Goal: Information Seeking & Learning: Learn about a topic

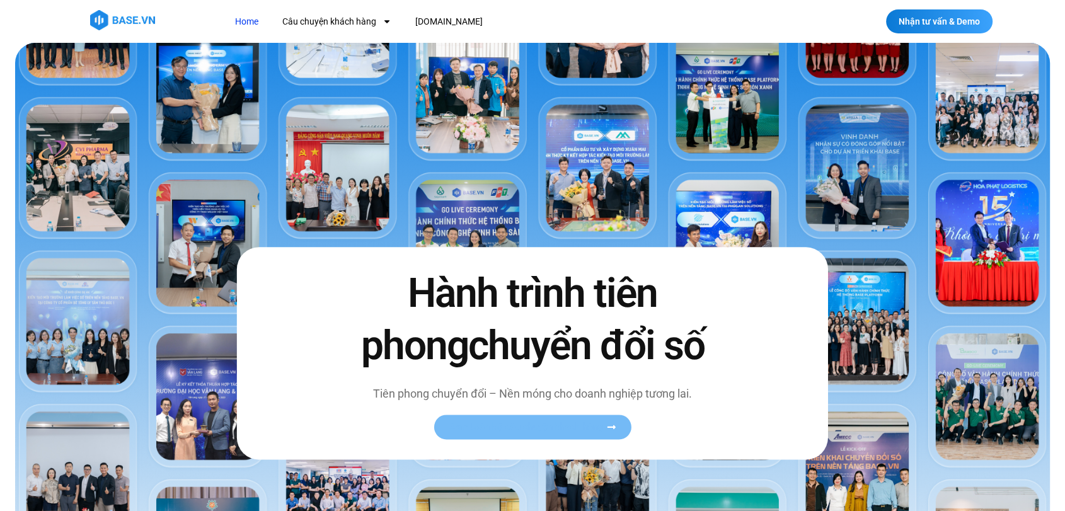
click at [492, 430] on span "Xem toàn bộ câu chuyện khách hàng" at bounding box center [526, 426] width 154 height 9
click at [610, 427] on icon at bounding box center [611, 427] width 8 height 4
click at [475, 430] on span "Xem toàn bộ câu chuyện khách hàng" at bounding box center [526, 426] width 154 height 9
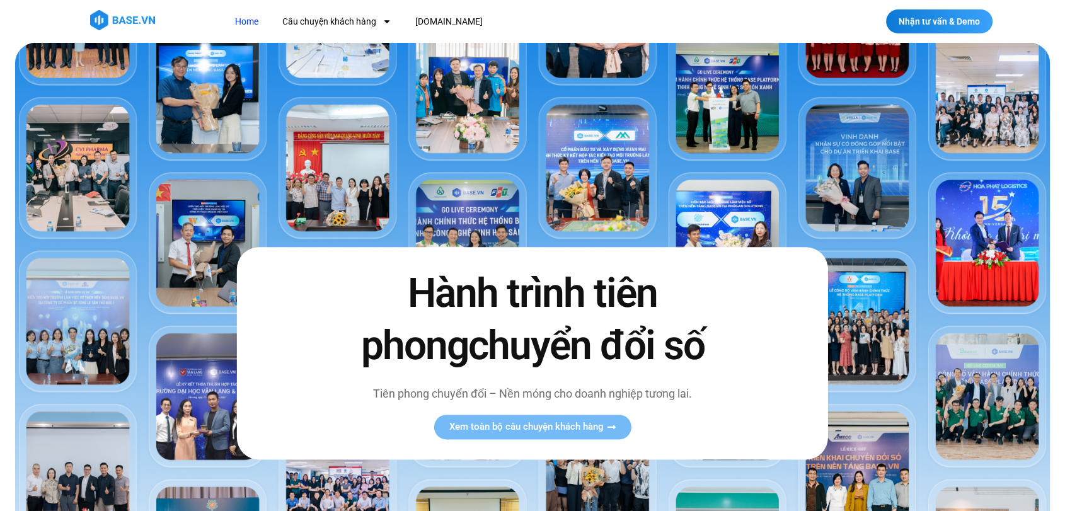
click at [469, 325] on span "chuyển đổi số" at bounding box center [586, 346] width 236 height 47
click at [485, 427] on span "Xem toàn bộ câu chuyện khách hàng" at bounding box center [526, 426] width 154 height 9
click at [623, 420] on link "Xem toàn bộ câu chuyện khách hàng" at bounding box center [532, 427] width 197 height 25
click at [614, 427] on icon at bounding box center [611, 427] width 8 height 4
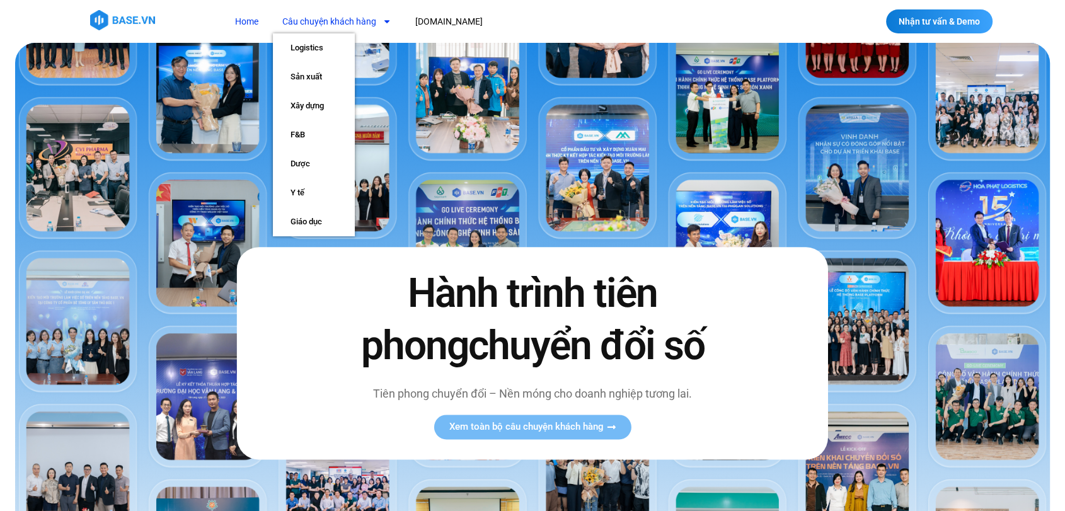
click at [359, 16] on link "Câu chuyện khách hàng" at bounding box center [337, 21] width 128 height 23
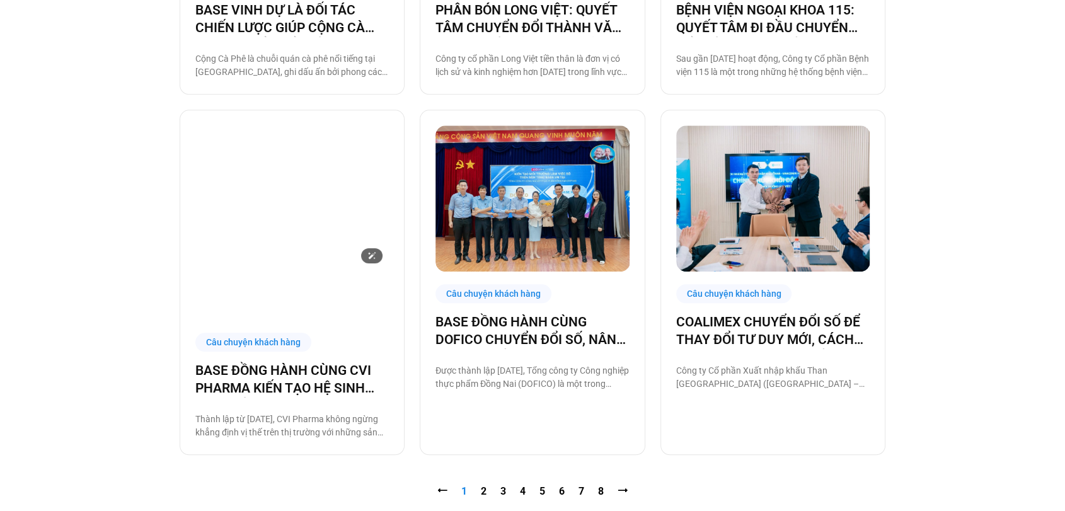
scroll to position [1335, 0]
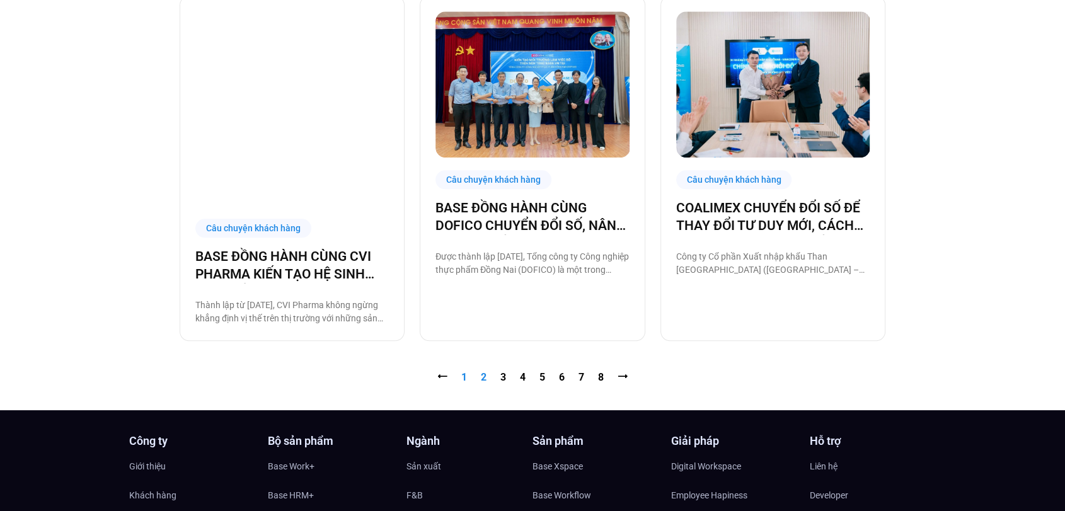
click at [484, 371] on link "Trang 2" at bounding box center [484, 377] width 6 height 12
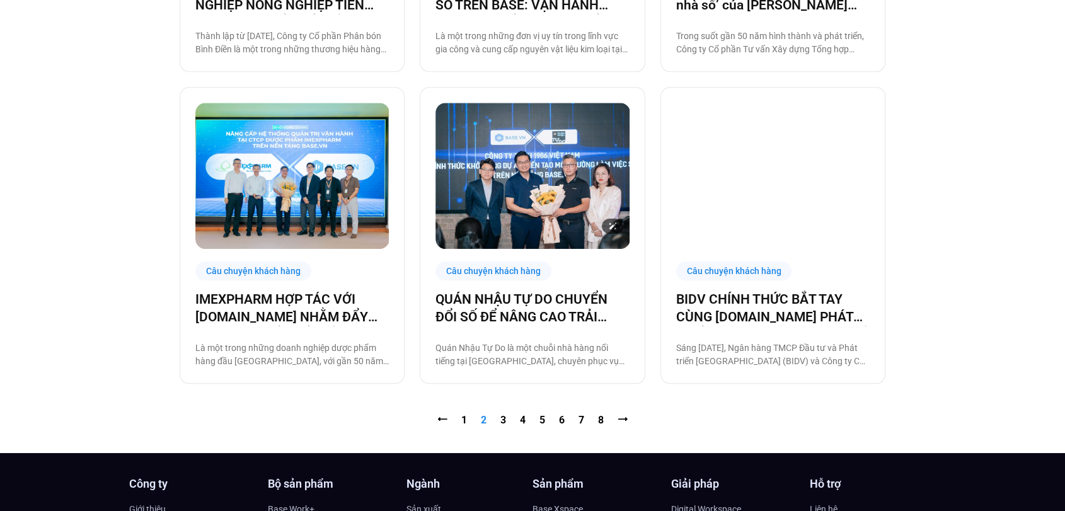
scroll to position [1250, 0]
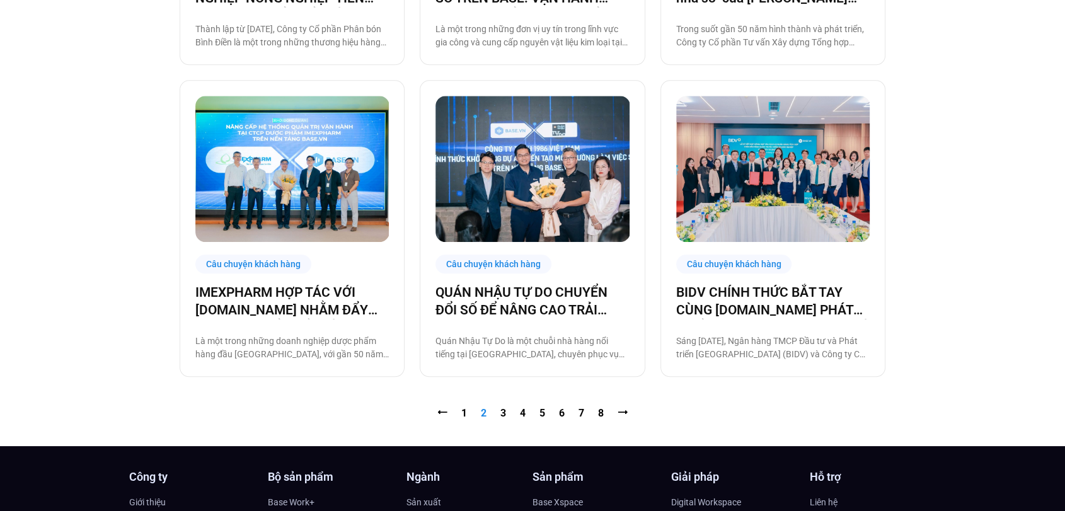
click at [499, 413] on nav "⭠ Trang 1 Trang 2 Trang 3 Trang 4 Trang 5 Trang 6 Trang 7 Trang 8 ⭢" at bounding box center [533, 413] width 706 height 15
click at [502, 412] on link "Trang 3" at bounding box center [503, 413] width 6 height 12
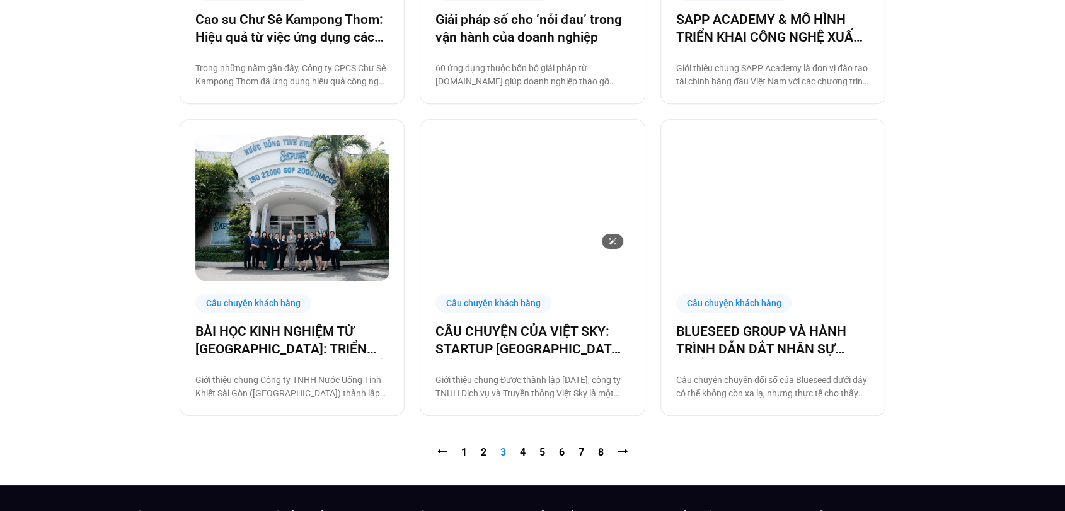
scroll to position [1235, 0]
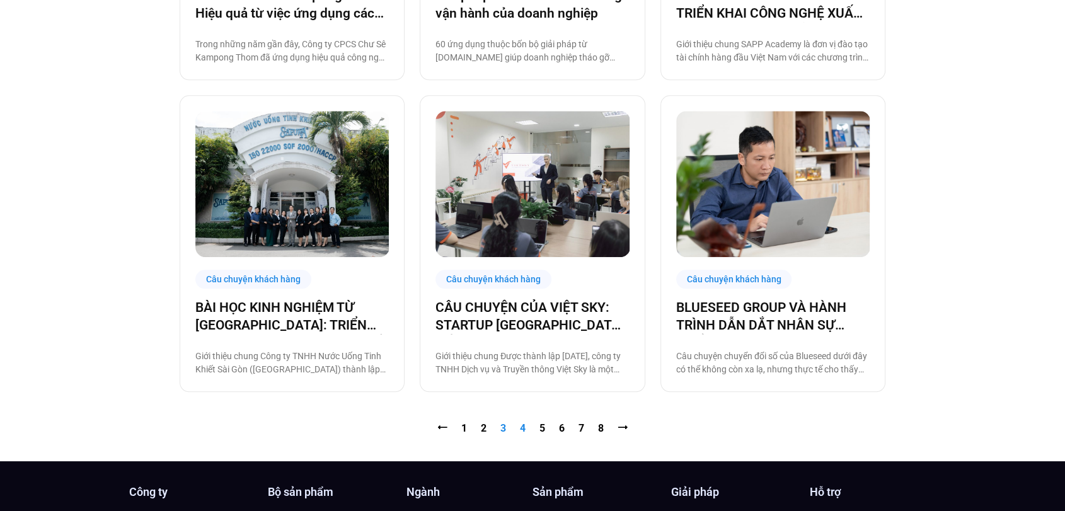
click at [521, 423] on link "Trang 4" at bounding box center [523, 428] width 6 height 12
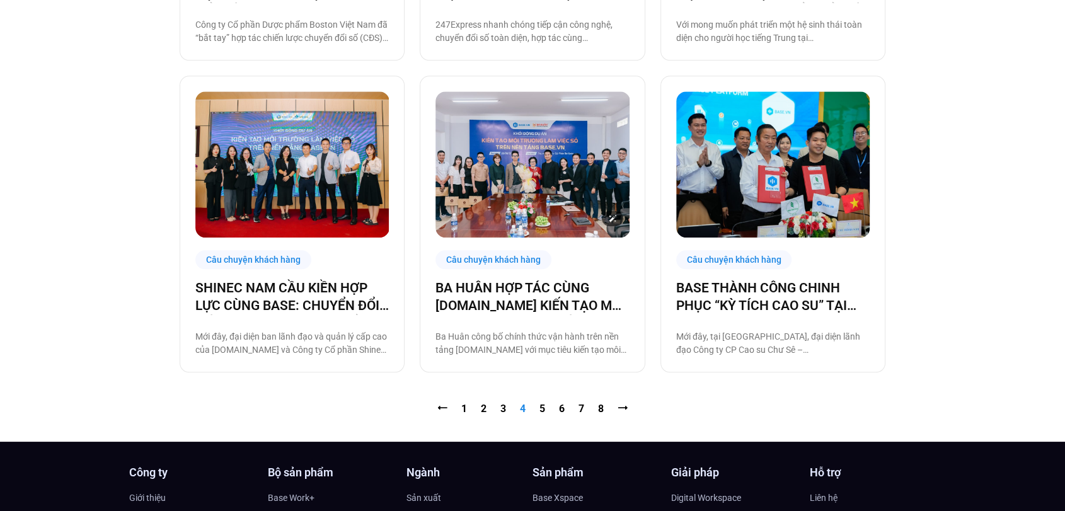
scroll to position [1258, 0]
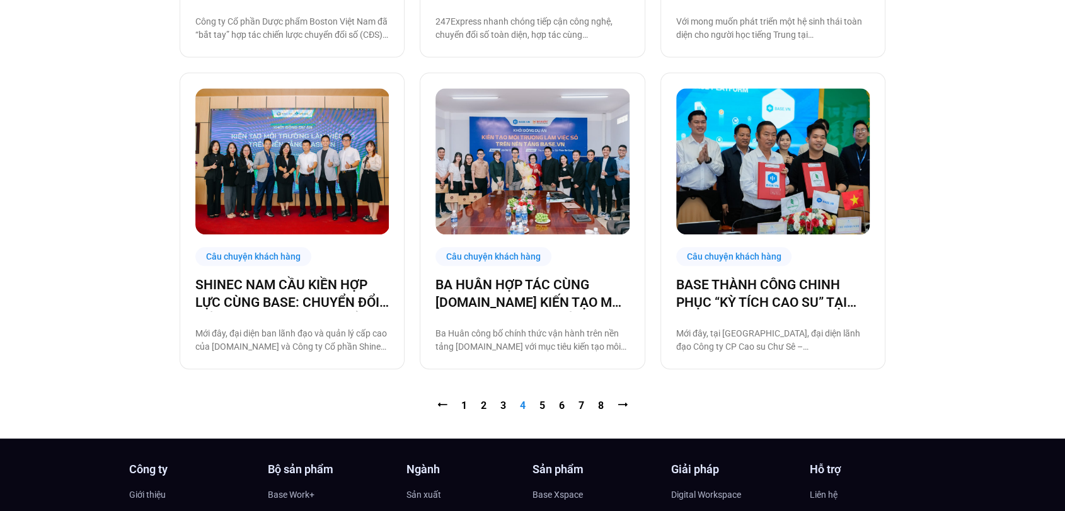
click at [541, 400] on link "Trang 5" at bounding box center [542, 406] width 6 height 12
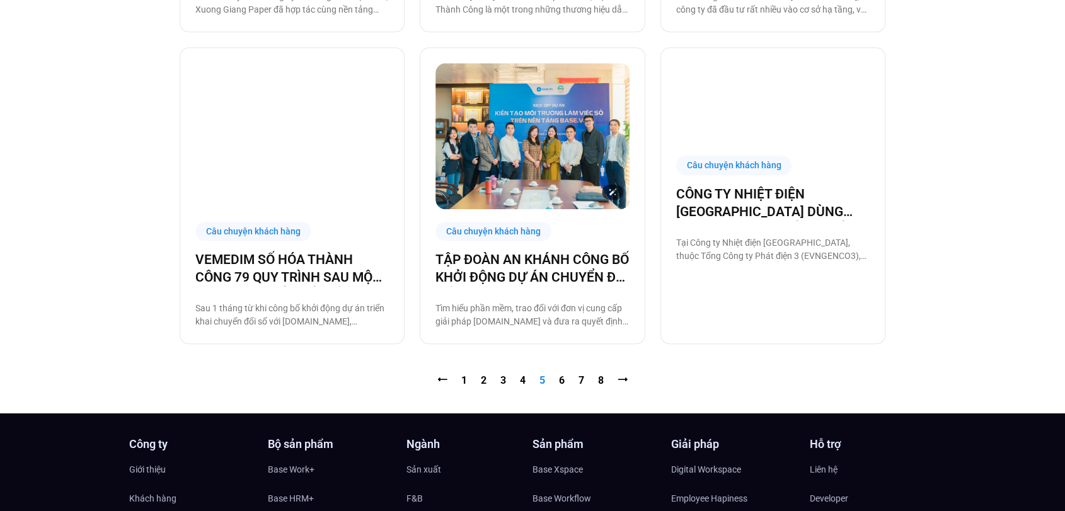
scroll to position [1284, 0]
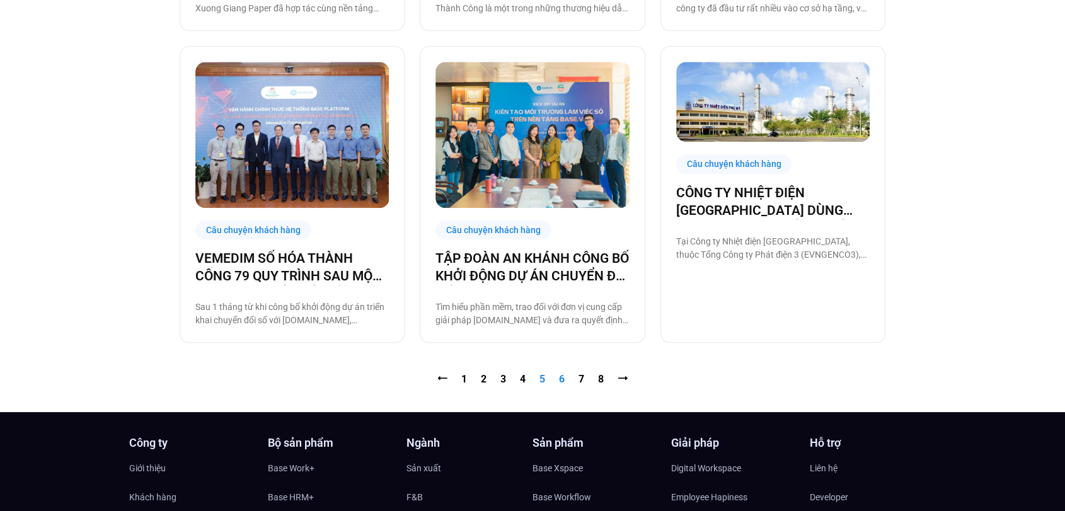
click at [560, 379] on link "Trang 6" at bounding box center [562, 379] width 6 height 12
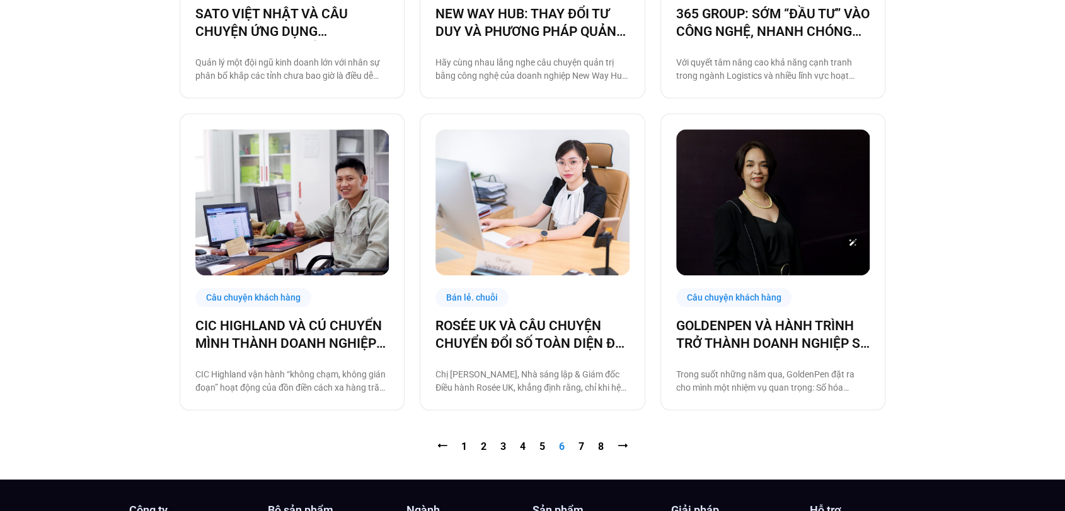
scroll to position [1235, 0]
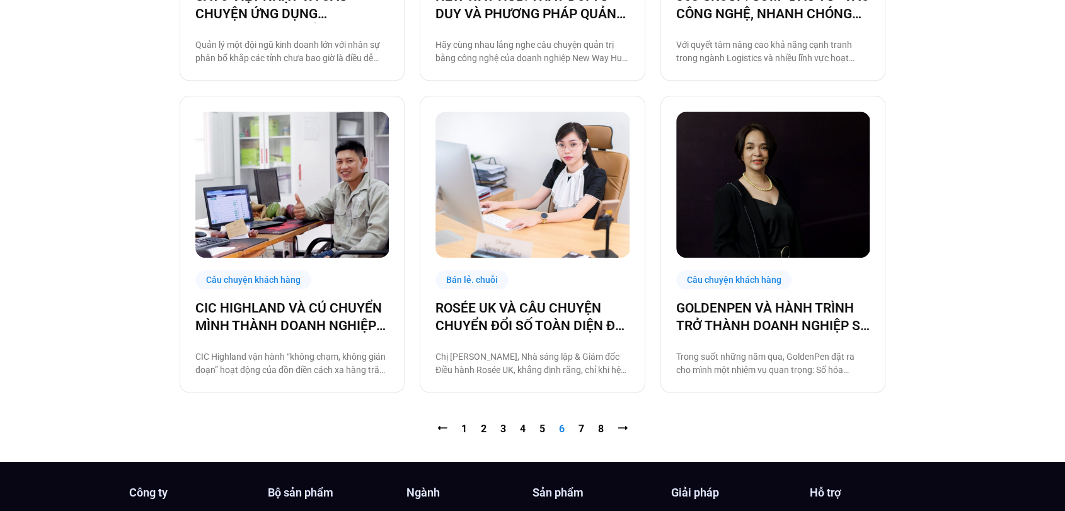
click at [578, 425] on nav "⭠ Trang 1 Trang 2 Trang 3 Trang 4 Trang 5 Trang 6 Trang 7 Trang 8 ⭢" at bounding box center [533, 429] width 706 height 15
click at [580, 430] on link "Trang 7" at bounding box center [582, 429] width 6 height 12
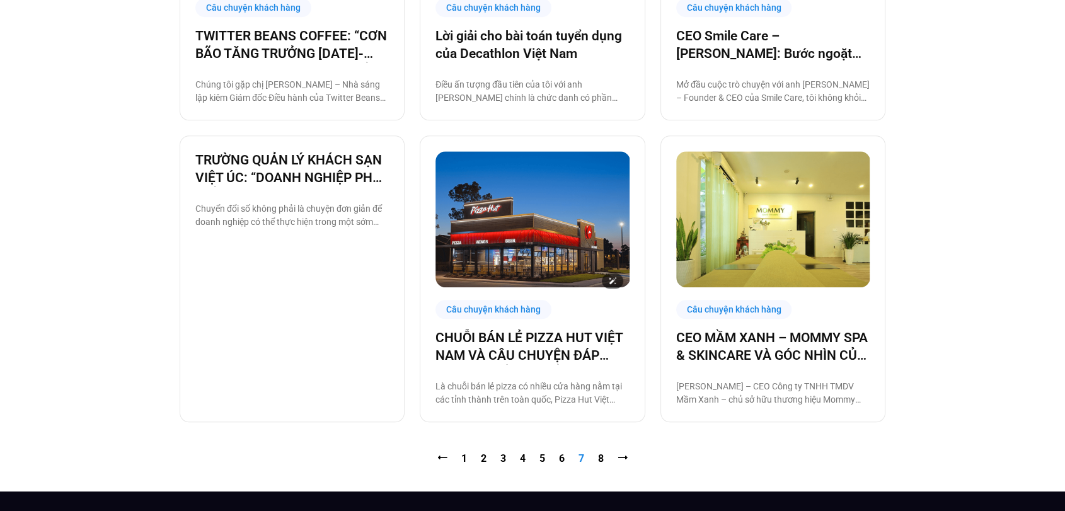
scroll to position [1195, 0]
click at [599, 459] on link "Trang 8" at bounding box center [601, 458] width 6 height 12
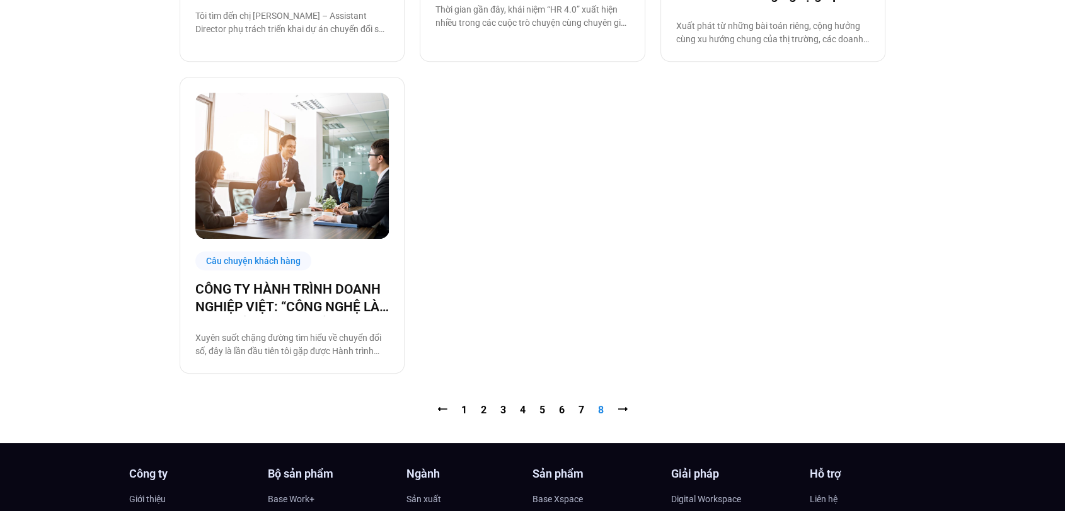
scroll to position [630, 0]
